Goal: Find specific page/section: Find specific page/section

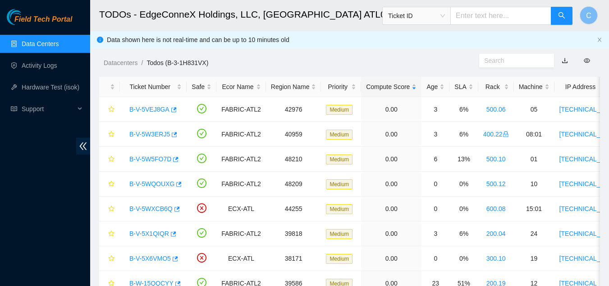
click at [55, 45] on link "Data Centers" at bounding box center [40, 43] width 37 height 7
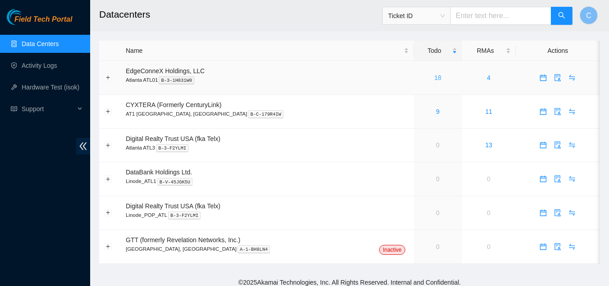
click at [434, 78] on link "18" at bounding box center [437, 77] width 7 height 7
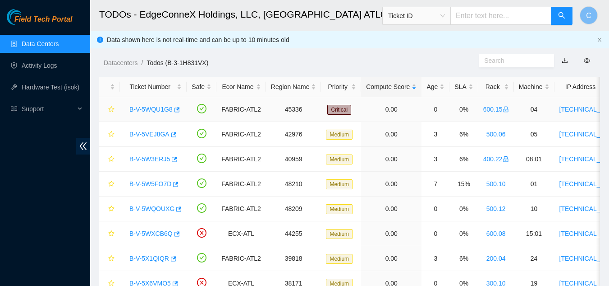
click at [153, 106] on link "B-V-5WQU1G8" at bounding box center [150, 109] width 43 height 7
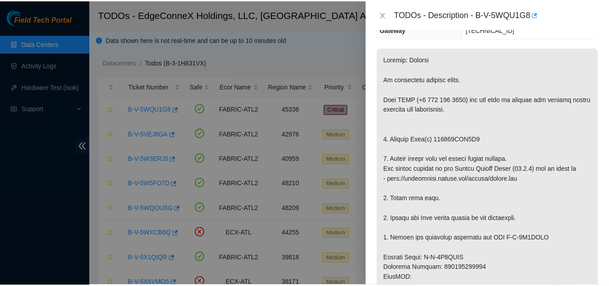
scroll to position [136, 0]
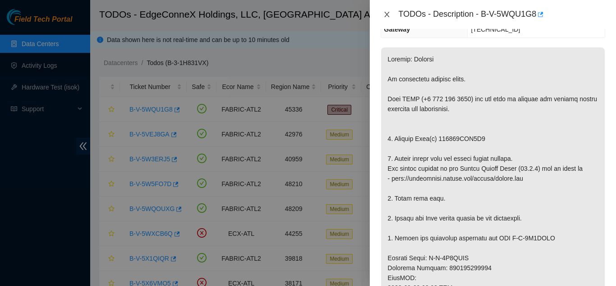
click at [383, 12] on icon "close" at bounding box center [386, 14] width 7 height 7
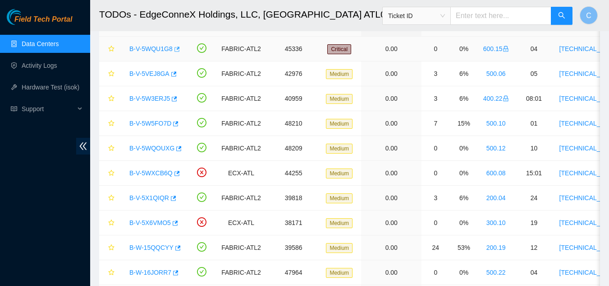
scroll to position [60, 0]
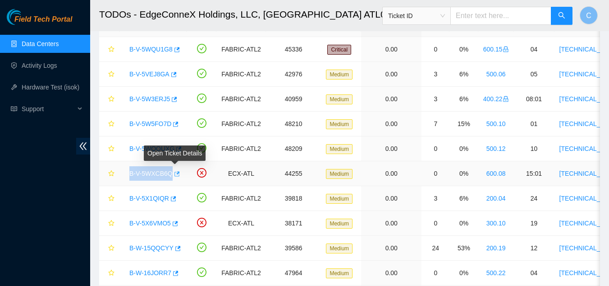
drag, startPoint x: 124, startPoint y: 175, endPoint x: 173, endPoint y: 170, distance: 49.0
click at [173, 170] on td "B-V-5WXCB6Q" at bounding box center [153, 173] width 67 height 25
copy link "B-V-5WXCB6Q"
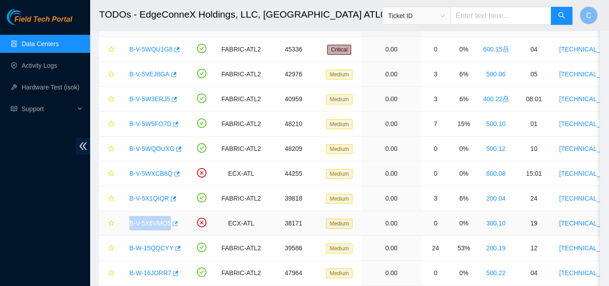
drag, startPoint x: 125, startPoint y: 222, endPoint x: 170, endPoint y: 229, distance: 45.1
click at [170, 229] on div "B-V-5X6VMO5" at bounding box center [153, 223] width 57 height 14
copy link "B-V-5X6VMO5"
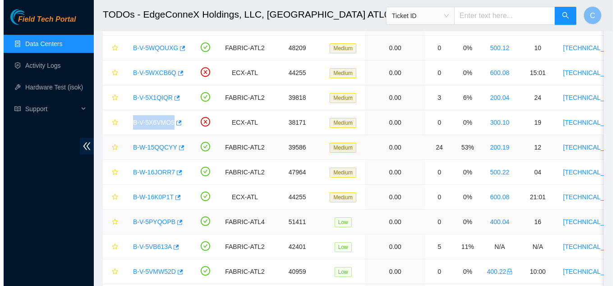
scroll to position [160, 0]
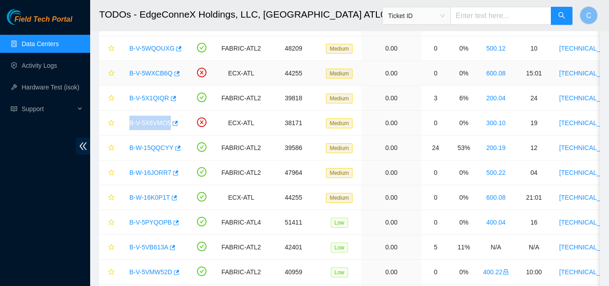
click at [153, 70] on link "B-V-5WXCB6Q" at bounding box center [150, 72] width 43 height 7
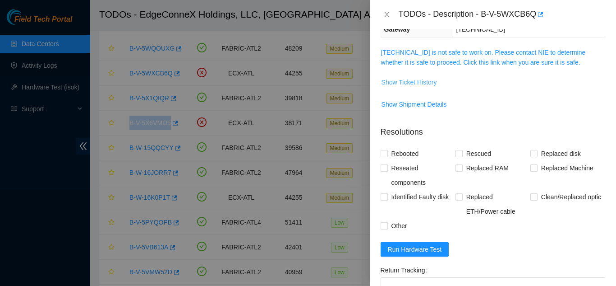
click at [408, 80] on span "Show Ticket History" at bounding box center [409, 82] width 55 height 10
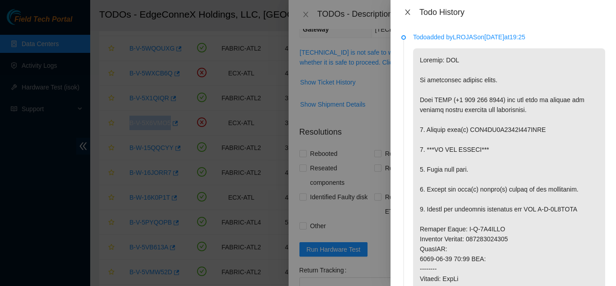
click at [408, 12] on icon "close" at bounding box center [407, 12] width 7 height 7
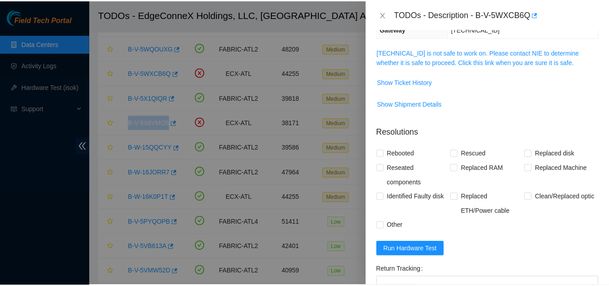
scroll to position [0, 0]
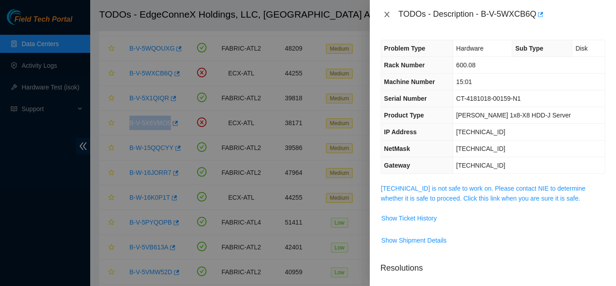
click at [385, 17] on icon "close" at bounding box center [386, 14] width 7 height 7
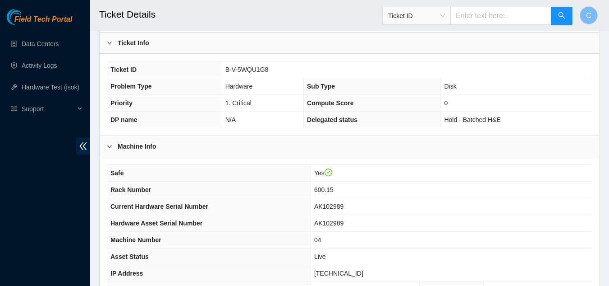
scroll to position [224, 0]
click at [82, 140] on span "double-left" at bounding box center [83, 146] width 14 height 17
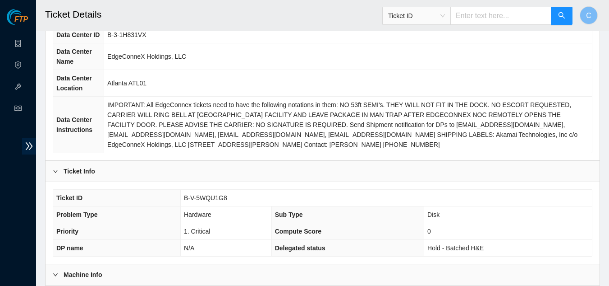
scroll to position [0, 0]
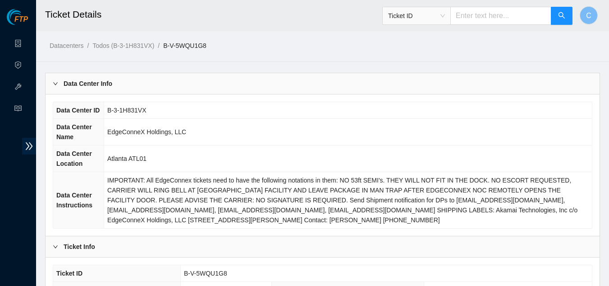
click at [166, 88] on div "Data Center Info" at bounding box center [323, 83] width 554 height 21
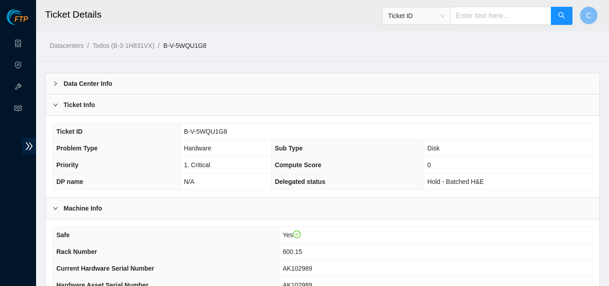
click at [150, 118] on div "Ticket ID B-V-5WQU1G8 Problem Type Hardware Sub Type Disk Priority 1. Critical …" at bounding box center [323, 156] width 554 height 82
click at [157, 106] on div "Ticket Info" at bounding box center [323, 104] width 554 height 21
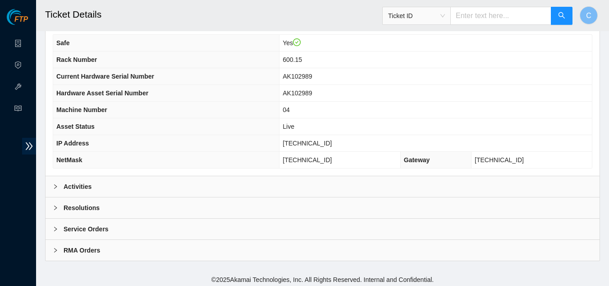
scroll to position [111, 0]
click at [108, 193] on div "Activities" at bounding box center [323, 185] width 554 height 21
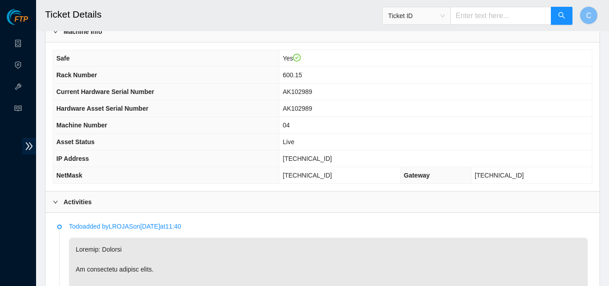
scroll to position [94, 0]
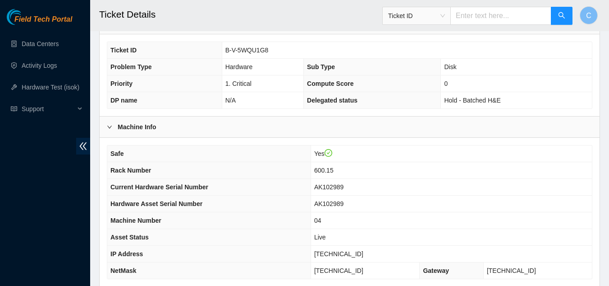
scroll to position [280, 0]
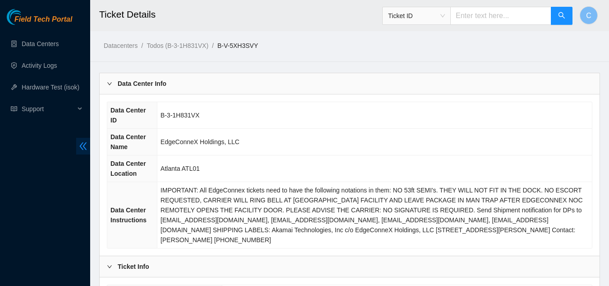
click at [88, 144] on icon "double-left" at bounding box center [82, 145] width 9 height 9
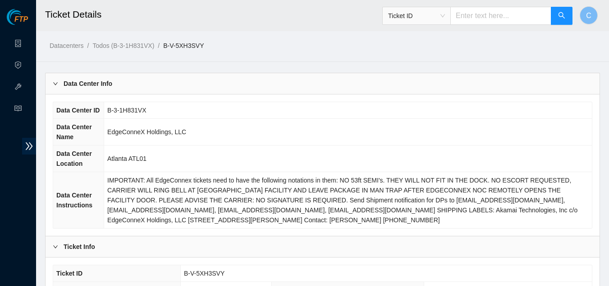
click at [126, 86] on div "Data Center Info" at bounding box center [323, 83] width 554 height 21
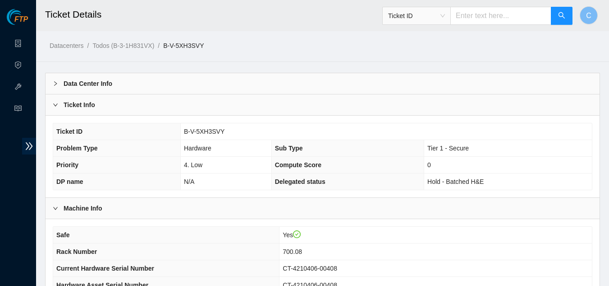
click at [127, 96] on div "Ticket Info" at bounding box center [323, 104] width 554 height 21
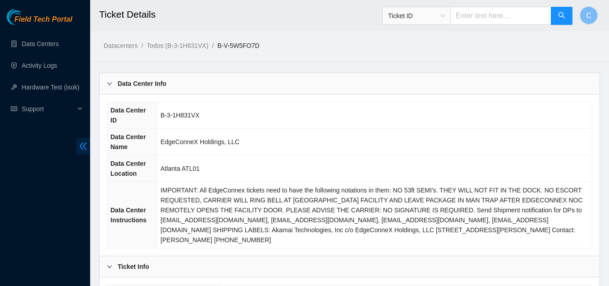
click at [83, 146] on icon "double-left" at bounding box center [82, 145] width 9 height 9
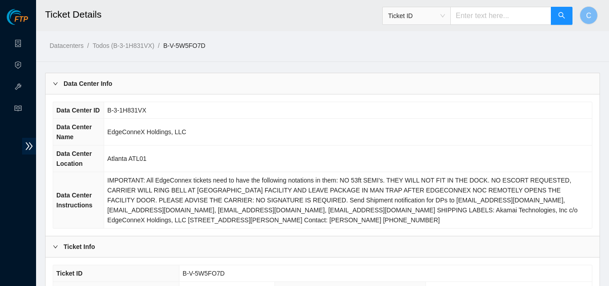
click at [116, 80] on div "Data Center Info" at bounding box center [323, 83] width 554 height 21
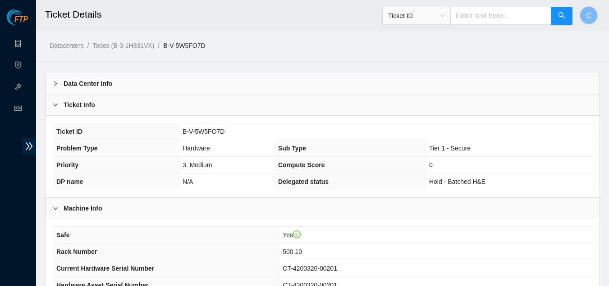
click at [116, 108] on div "Ticket Info" at bounding box center [323, 104] width 554 height 21
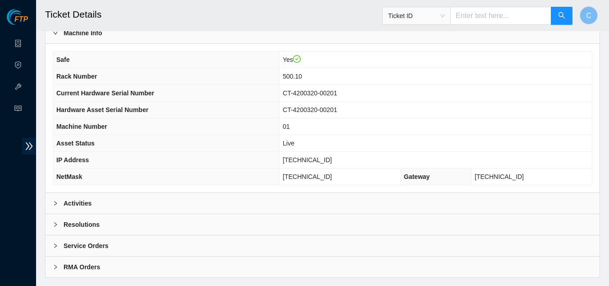
scroll to position [93, 0]
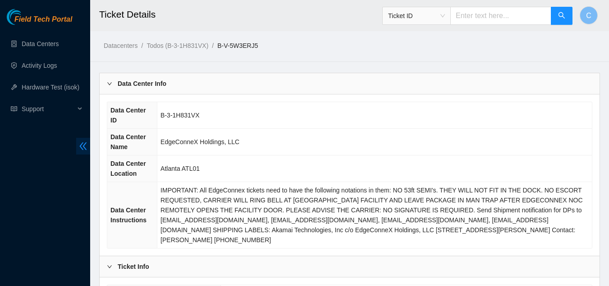
click at [84, 149] on icon "double-left" at bounding box center [82, 145] width 9 height 9
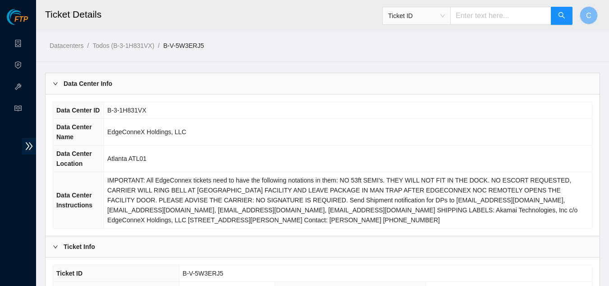
click at [117, 84] on div "Data Center Info" at bounding box center [323, 83] width 554 height 21
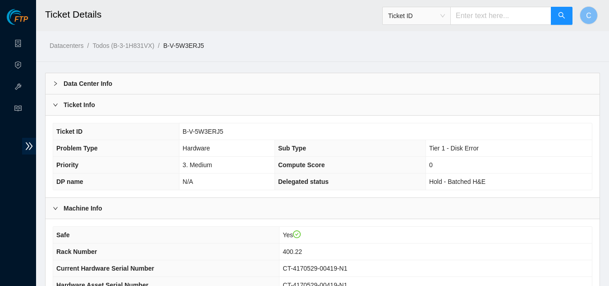
click at [100, 102] on div "Ticket Info" at bounding box center [323, 104] width 554 height 21
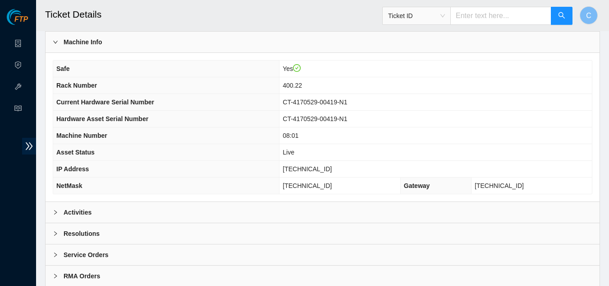
scroll to position [84, 0]
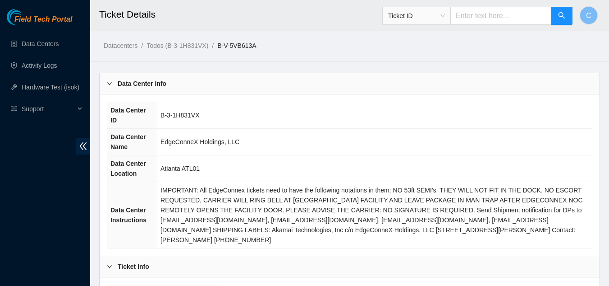
click at [87, 146] on icon "double-left" at bounding box center [82, 145] width 9 height 9
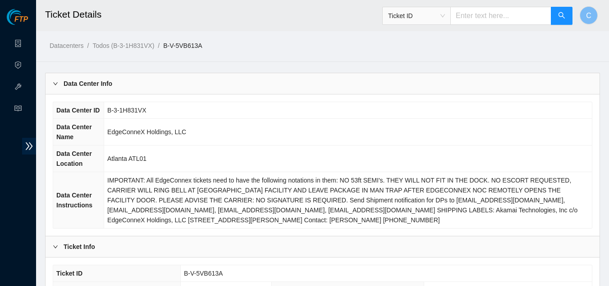
click at [115, 84] on div "Data Center Info" at bounding box center [323, 83] width 554 height 21
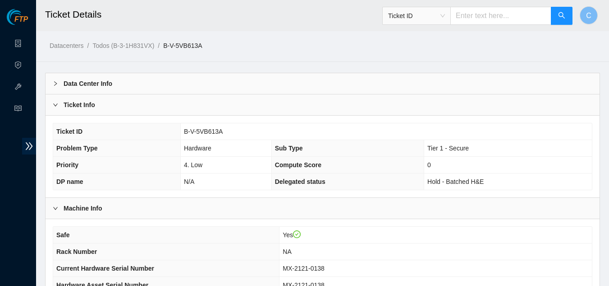
click at [115, 103] on div "Ticket Info" at bounding box center [323, 104] width 554 height 21
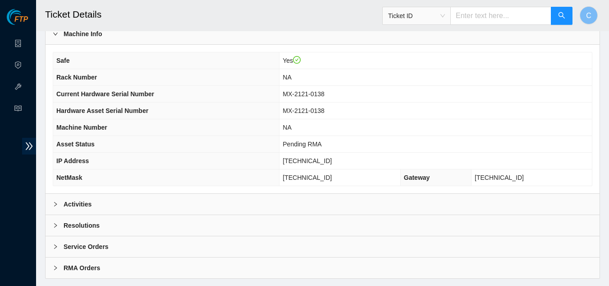
scroll to position [92, 0]
click at [87, 204] on b "Activities" at bounding box center [78, 203] width 28 height 10
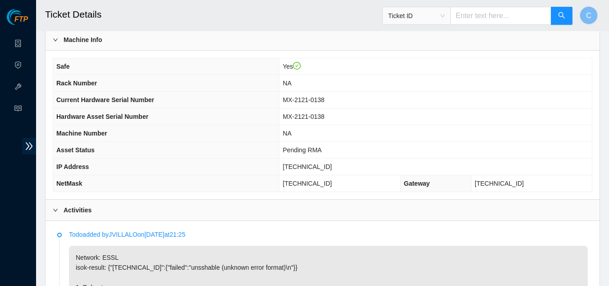
scroll to position [86, 0]
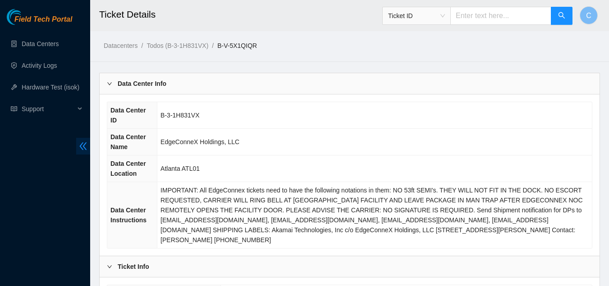
click at [84, 149] on icon "double-left" at bounding box center [82, 145] width 9 height 9
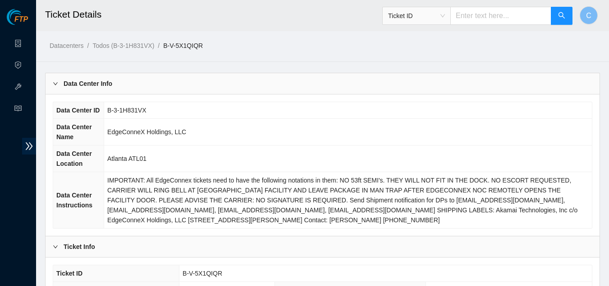
click at [101, 90] on div "Data Center Info" at bounding box center [323, 83] width 554 height 21
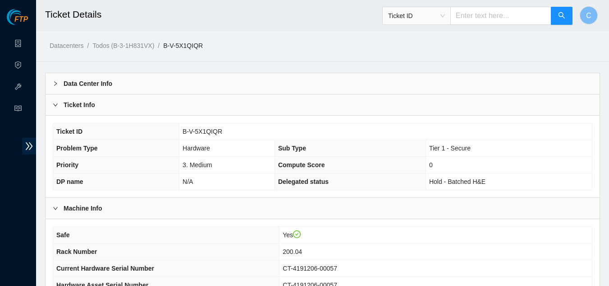
click at [101, 111] on div "Ticket Info" at bounding box center [323, 104] width 554 height 21
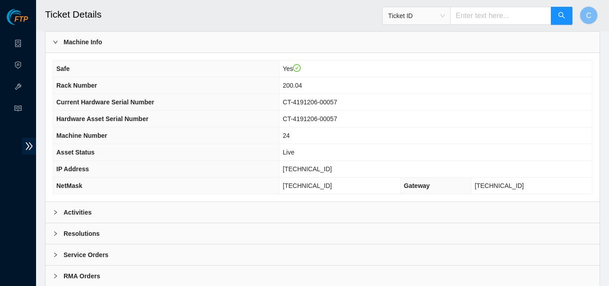
scroll to position [88, 0]
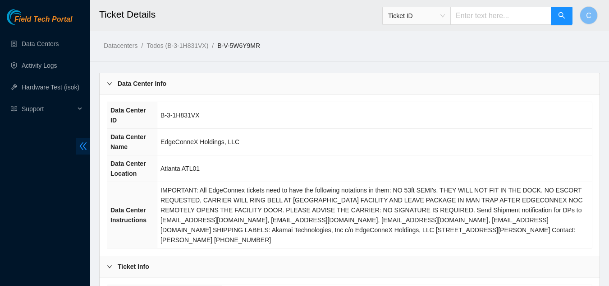
click at [82, 146] on icon "double-left" at bounding box center [82, 145] width 9 height 9
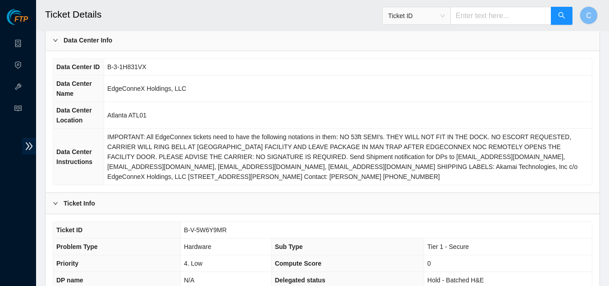
scroll to position [57, 0]
